Goal: Find specific page/section: Find specific page/section

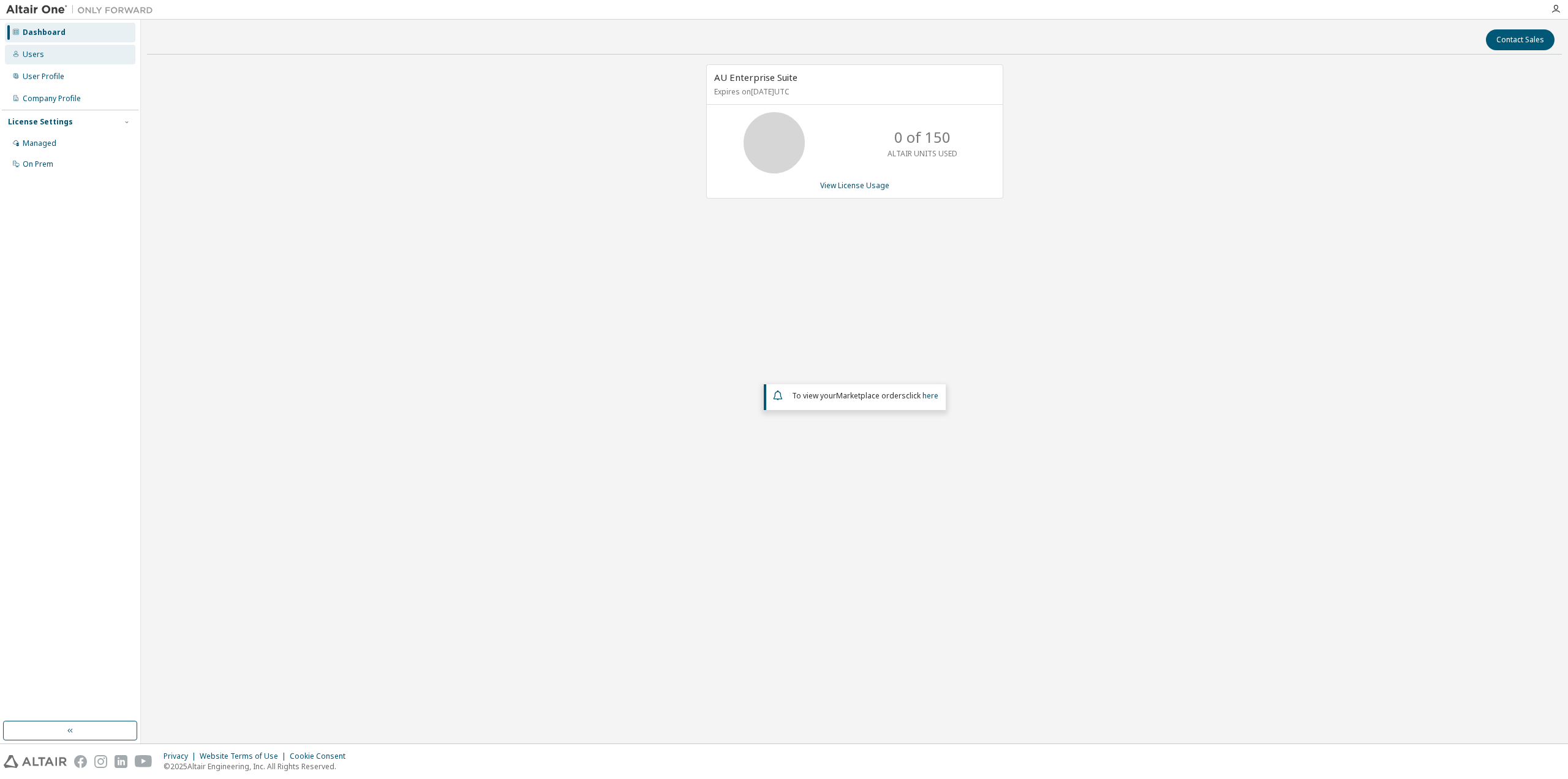
click at [53, 55] on div "Users" at bounding box center [70, 54] width 131 height 20
